Goal: Navigation & Orientation: Find specific page/section

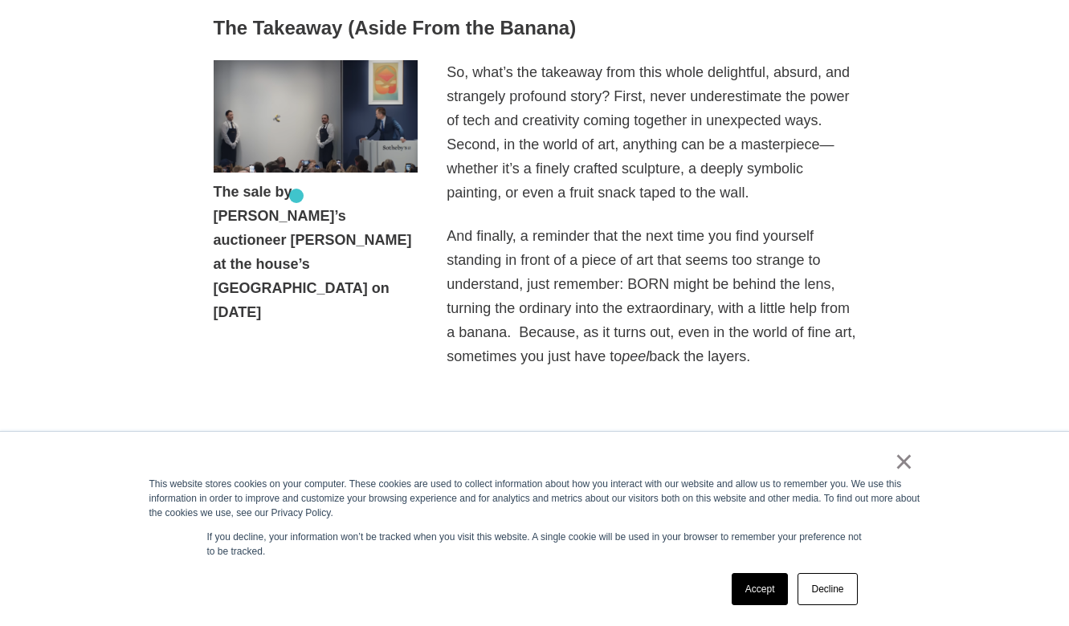
scroll to position [1247, 0]
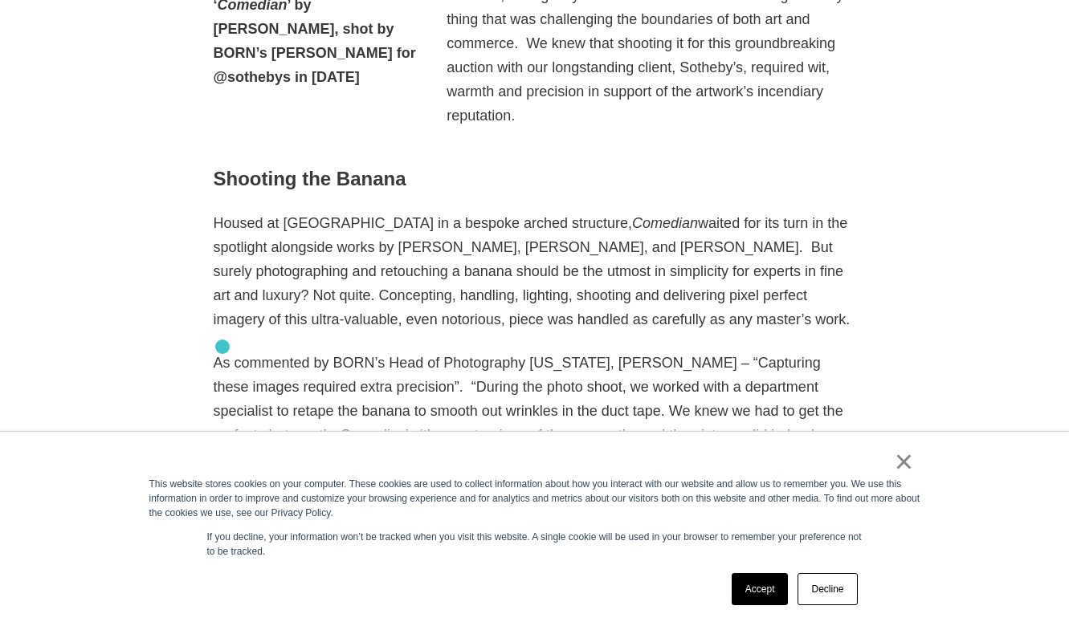
click at [222, 351] on p "As commented by BORN’s Head of Photography New York, Benjamin Fraker – “Capturi…" at bounding box center [535, 411] width 642 height 120
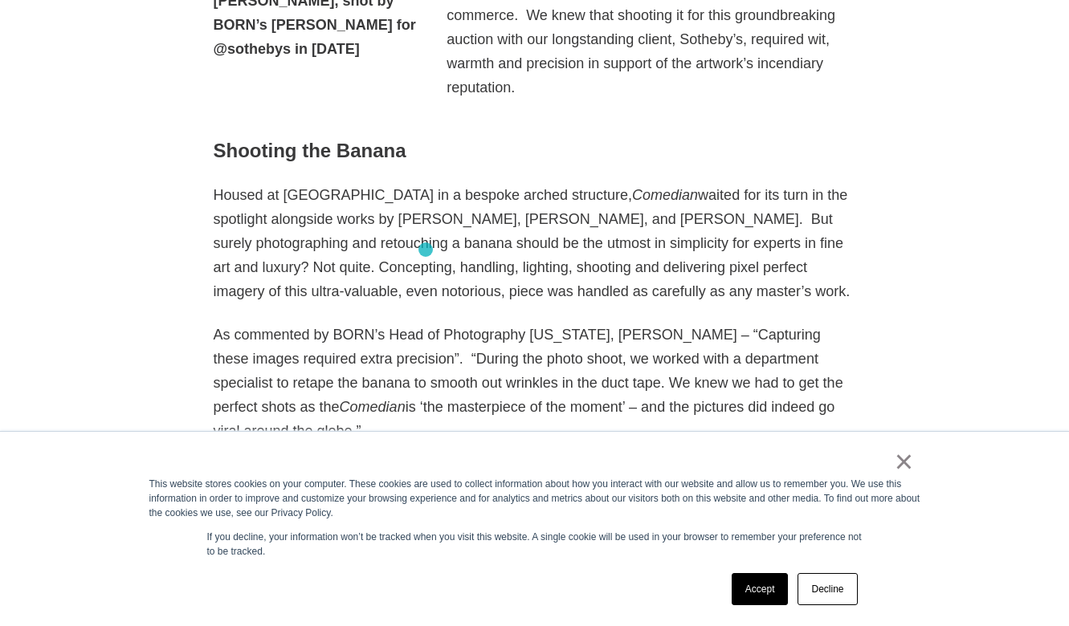
scroll to position [1277, 0]
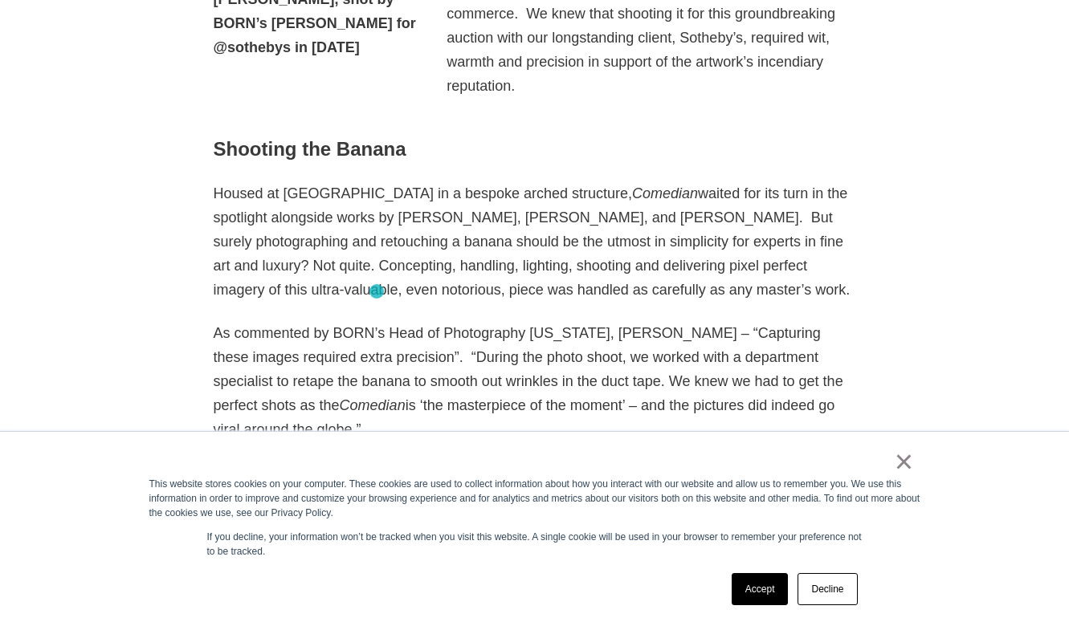
click at [376, 321] on p "As commented by BORN’s Head of Photography New York, Benjamin Fraker – “Capturi…" at bounding box center [535, 381] width 642 height 120
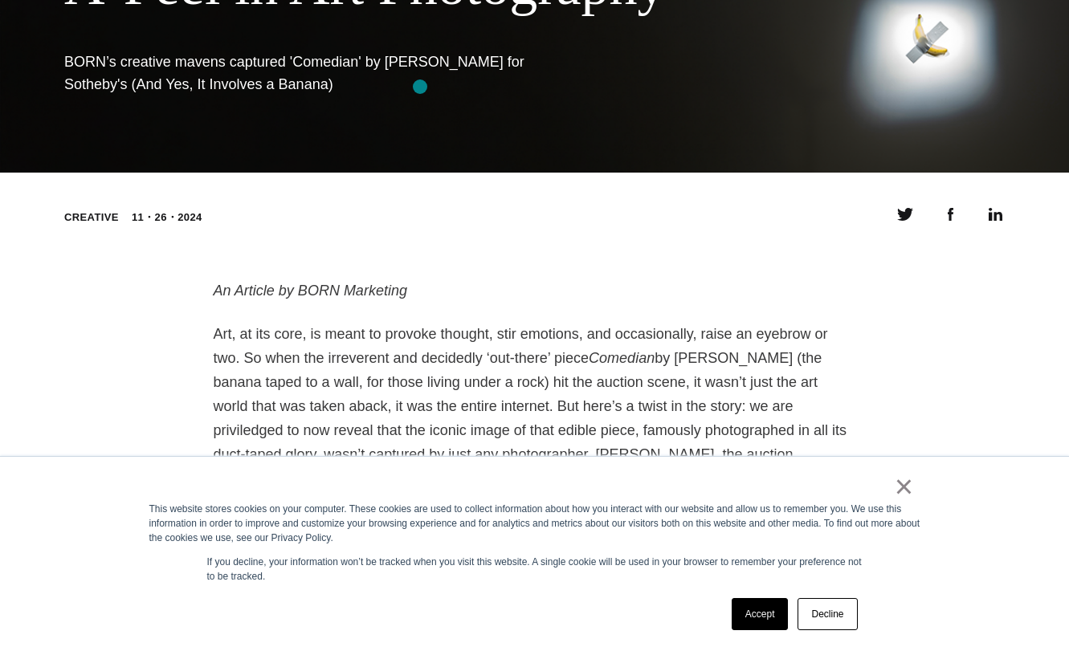
scroll to position [257, 0]
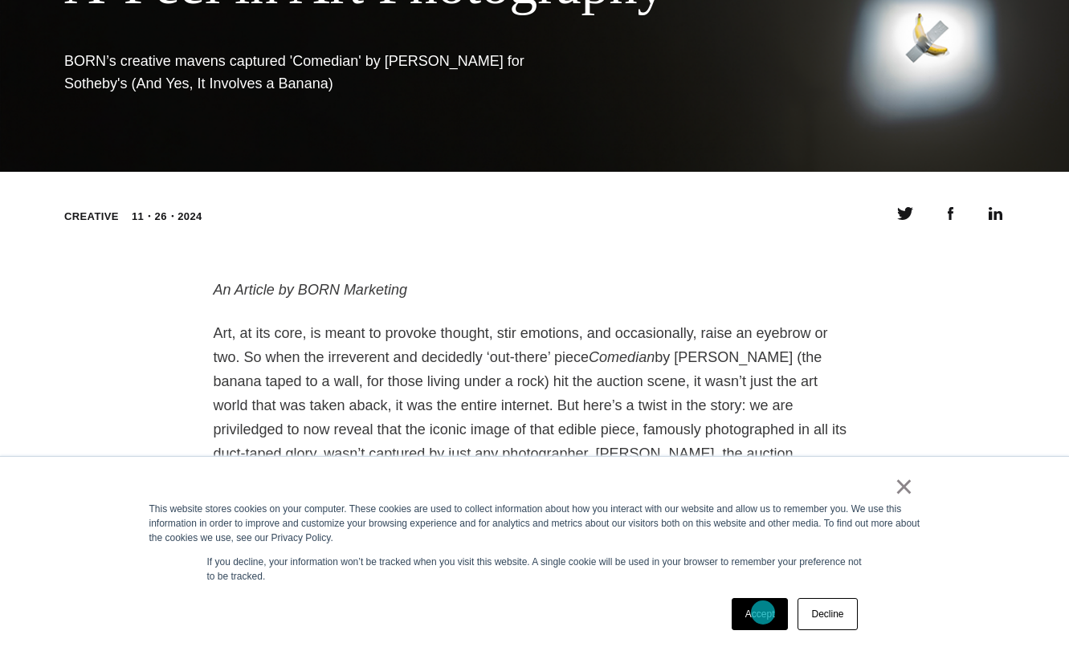
click at [763, 613] on link "Accept" at bounding box center [760, 614] width 57 height 32
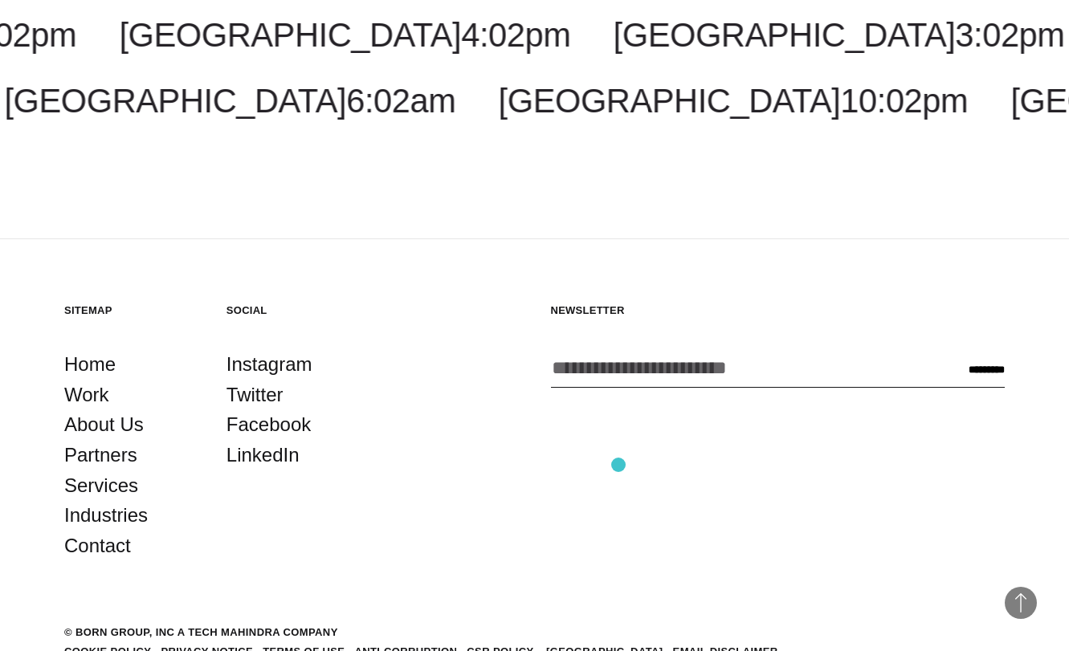
scroll to position [4119, 0]
click at [113, 410] on link "About Us" at bounding box center [103, 425] width 79 height 31
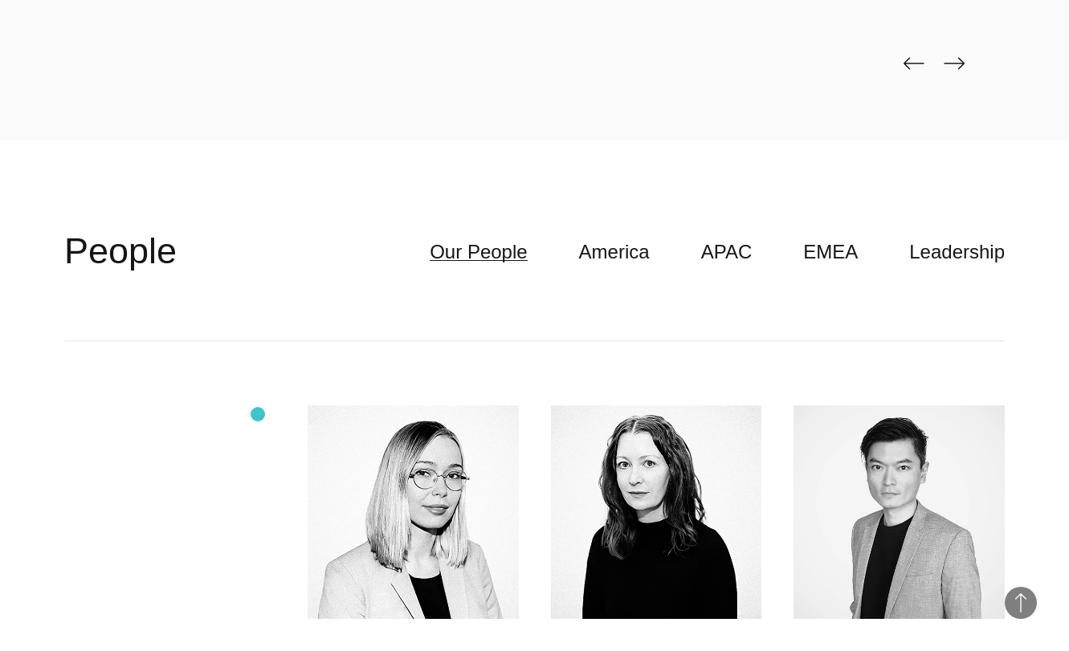
scroll to position [4308, 0]
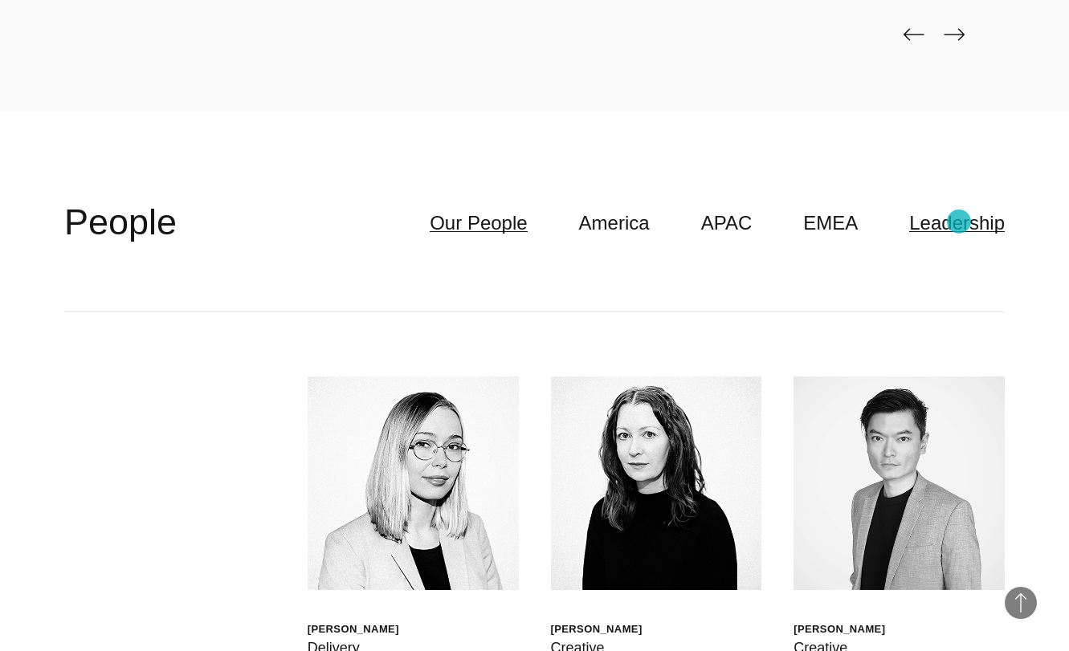
click at [959, 222] on link "Leadership" at bounding box center [957, 223] width 96 height 31
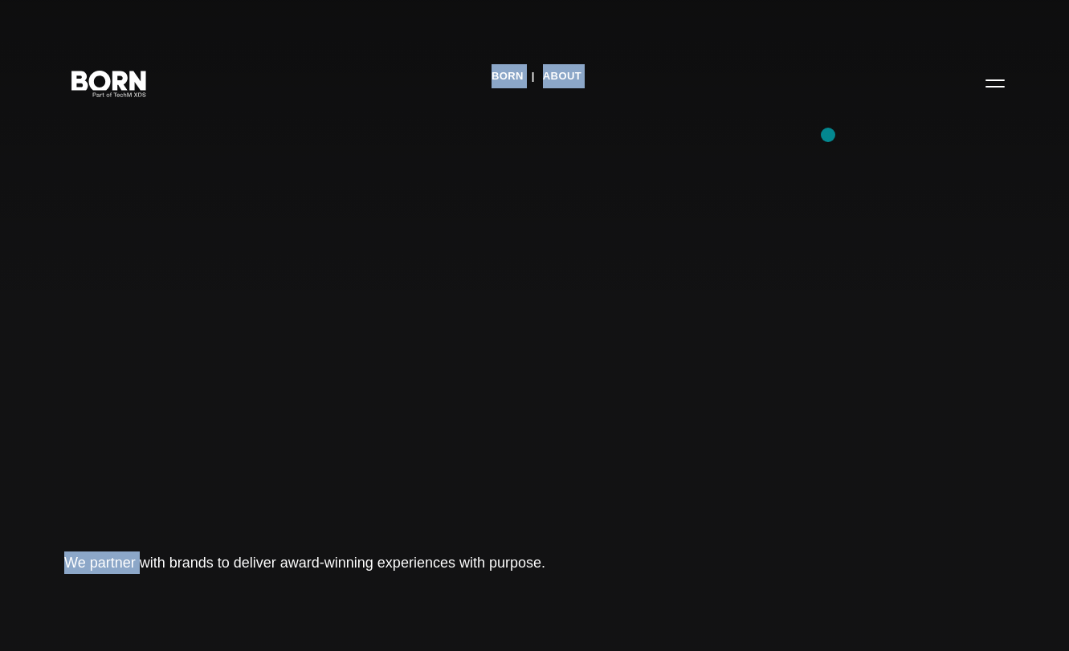
scroll to position [0, 0]
click at [507, 80] on link "BORN" at bounding box center [507, 76] width 32 height 24
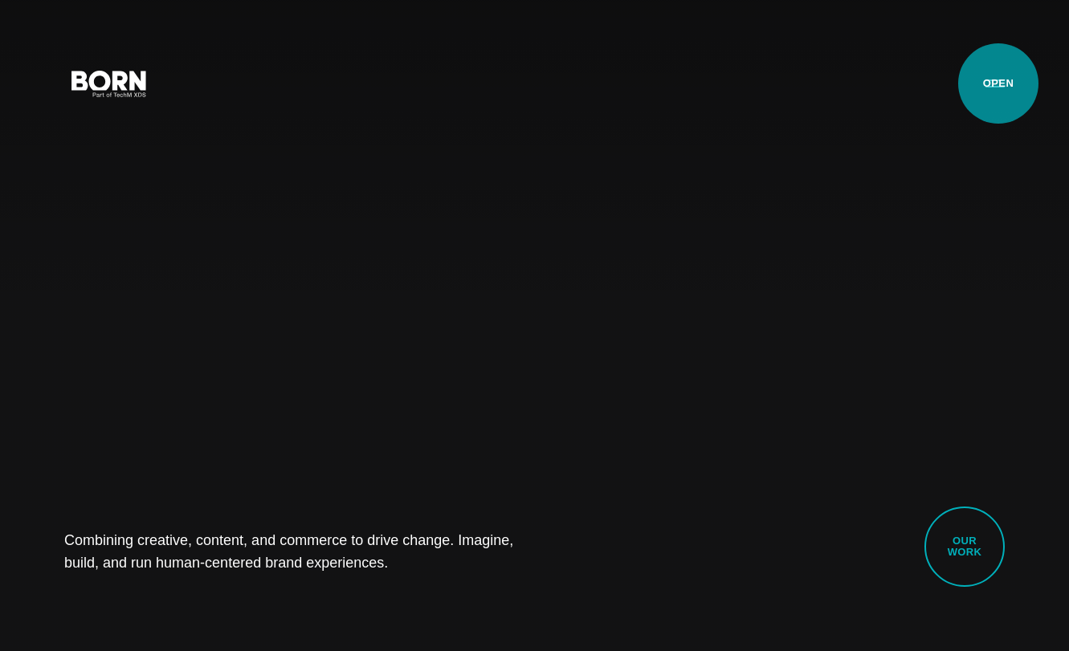
click at [998, 84] on button "Primary Menu" at bounding box center [995, 83] width 39 height 34
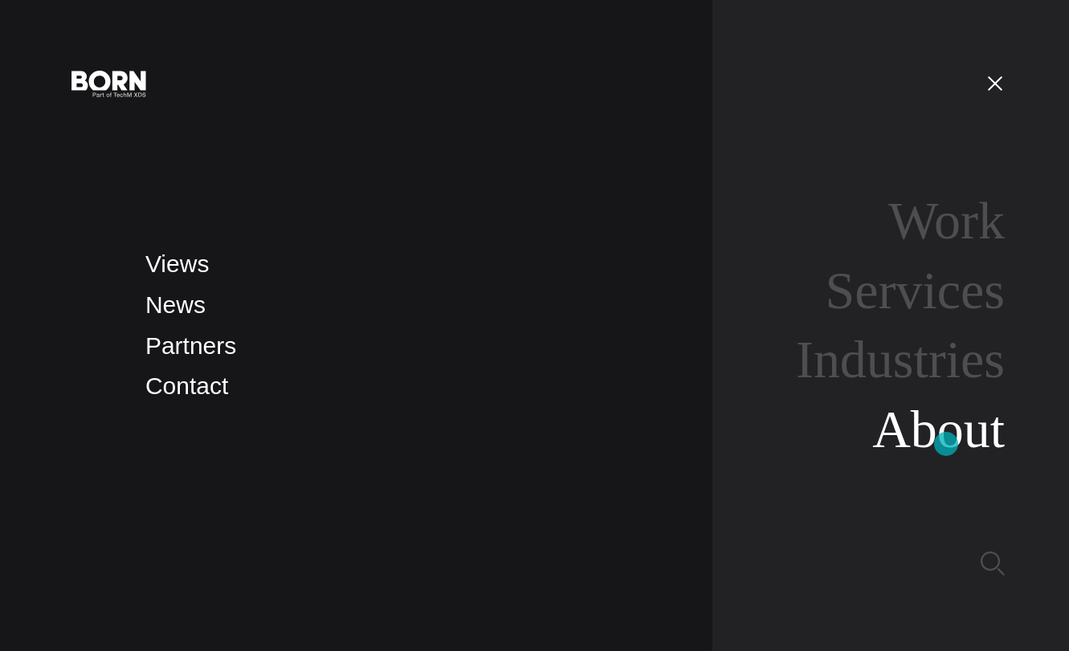
click at [946, 444] on link "About" at bounding box center [938, 429] width 132 height 59
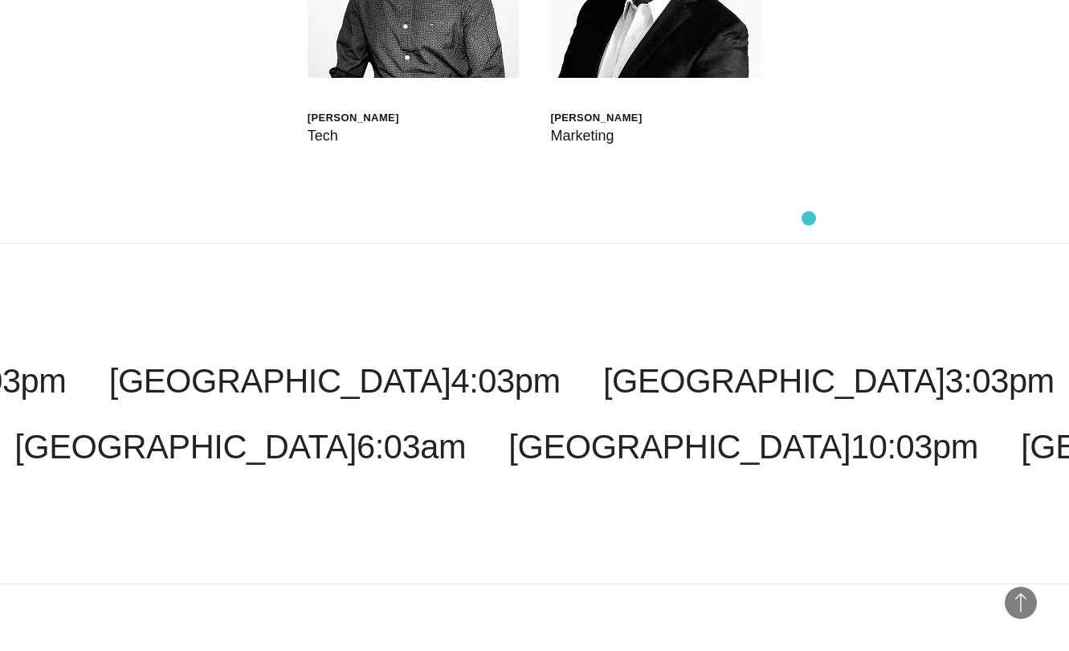
scroll to position [4964, 0]
